Goal: Check status: Check status

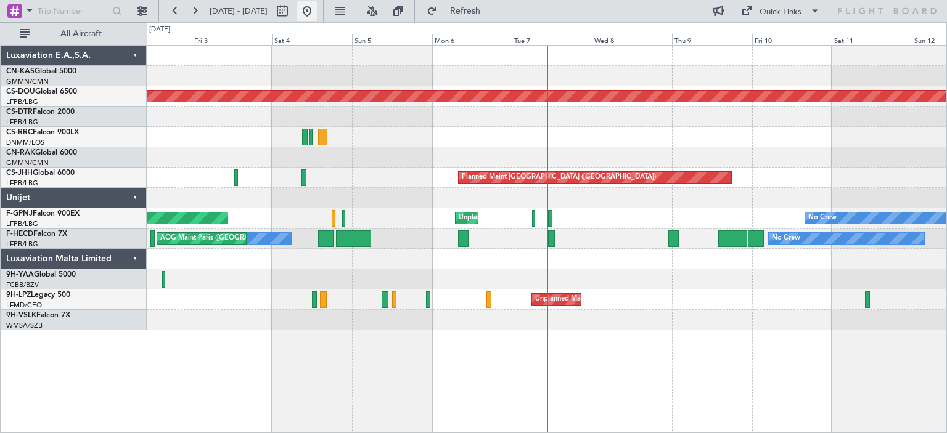
click at [317, 14] on button at bounding box center [307, 11] width 20 height 20
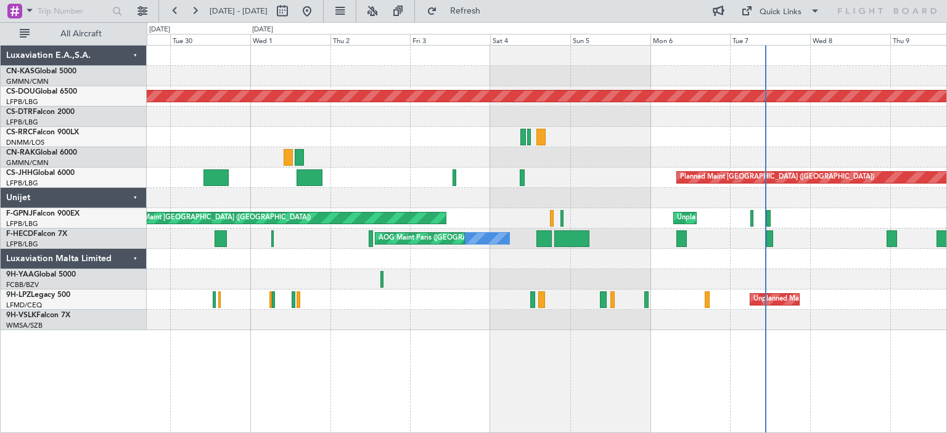
click at [522, 152] on div at bounding box center [547, 157] width 800 height 20
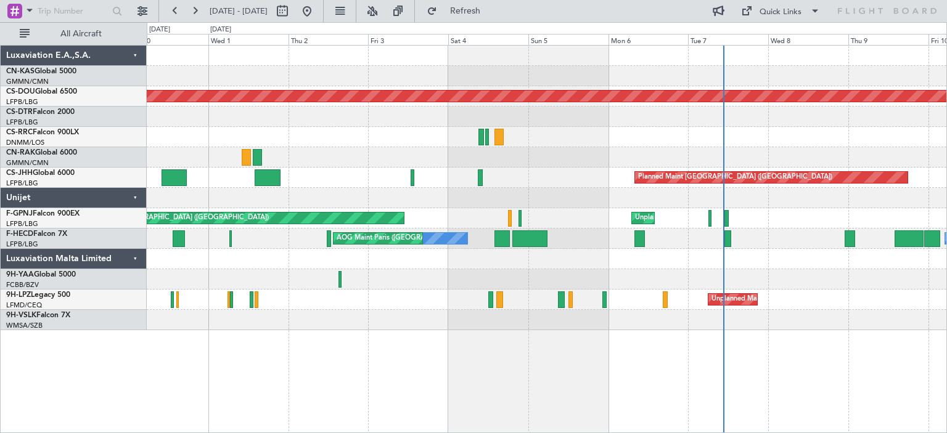
click at [389, 153] on div at bounding box center [547, 157] width 800 height 20
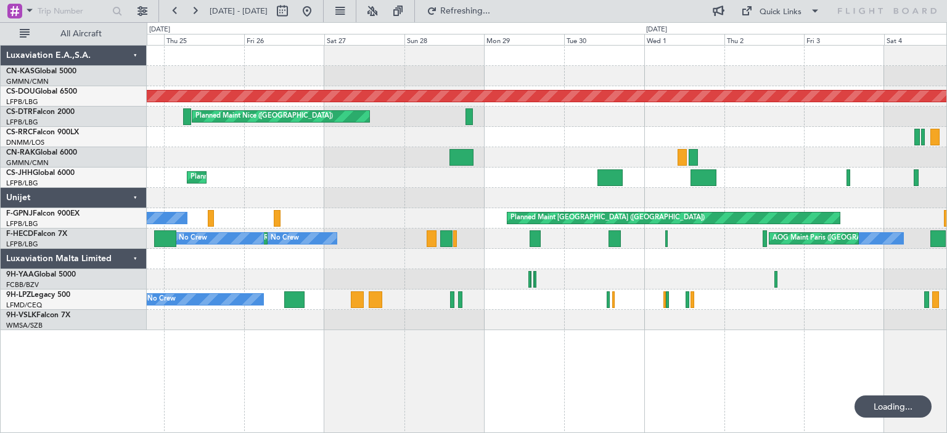
click at [941, 161] on div "Planned Maint London ([GEOGRAPHIC_DATA]) [GEOGRAPHIC_DATA] ([GEOGRAPHIC_DATA]) …" at bounding box center [547, 188] width 800 height 285
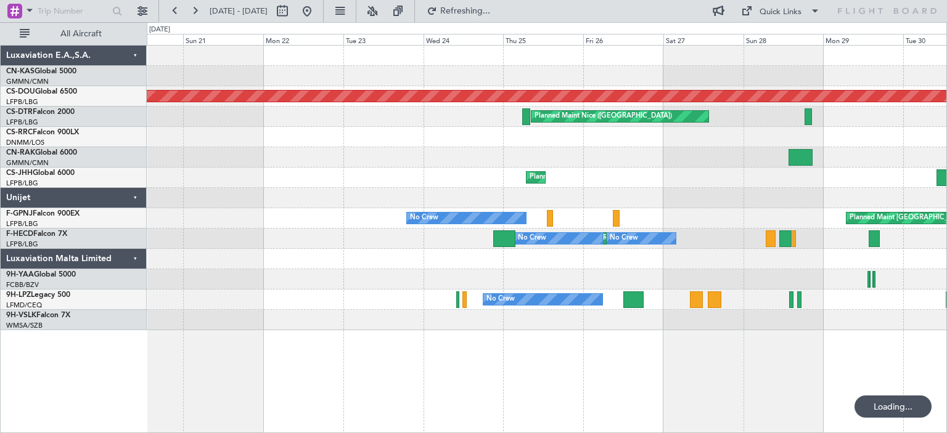
click at [647, 137] on div at bounding box center [547, 137] width 800 height 20
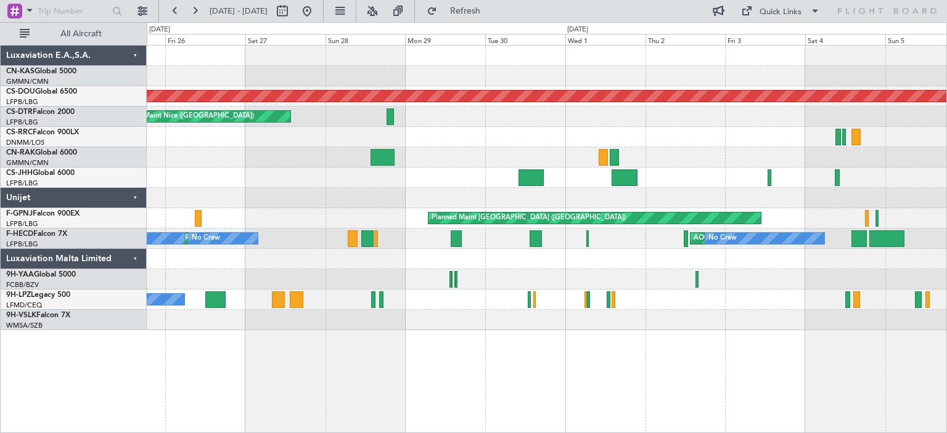
click at [198, 148] on div "Planned Maint London ([GEOGRAPHIC_DATA]) [GEOGRAPHIC_DATA] ([GEOGRAPHIC_DATA]) …" at bounding box center [547, 188] width 800 height 285
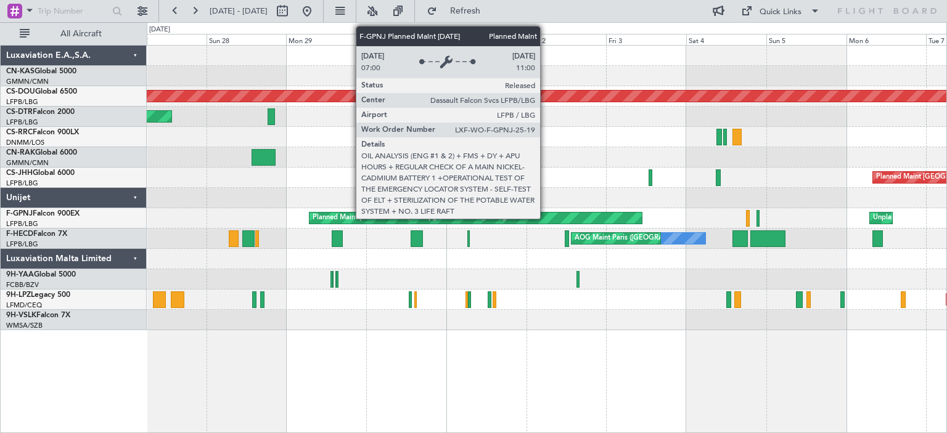
click at [546, 216] on div "Planned Maint [GEOGRAPHIC_DATA] ([GEOGRAPHIC_DATA])" at bounding box center [475, 218] width 332 height 11
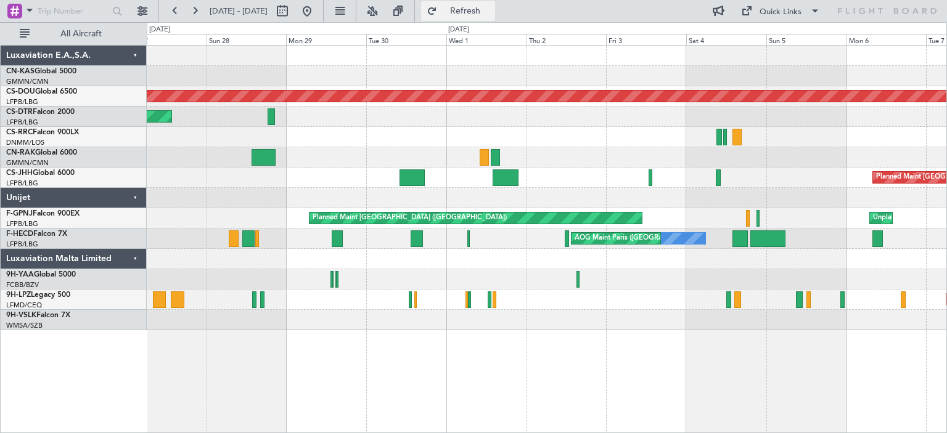
click at [491, 14] on span "Refresh" at bounding box center [466, 11] width 52 height 9
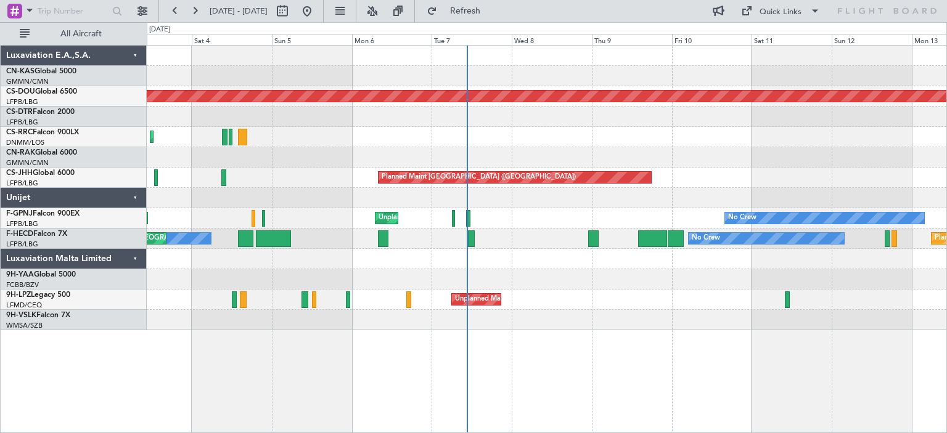
click at [335, 160] on div "Planned Maint London ([GEOGRAPHIC_DATA]) Planned Maint [GEOGRAPHIC_DATA] ([PERS…" at bounding box center [547, 188] width 800 height 285
click at [317, 17] on button at bounding box center [307, 11] width 20 height 20
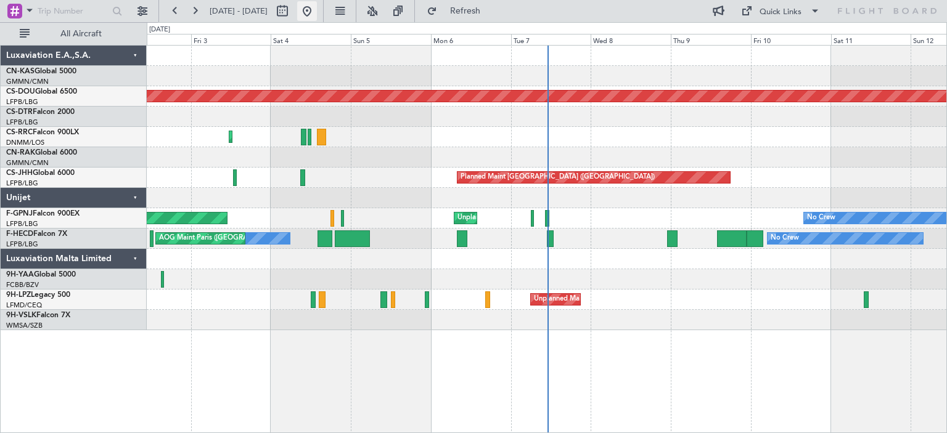
click at [317, 9] on button at bounding box center [307, 11] width 20 height 20
